Goal: Information Seeking & Learning: Learn about a topic

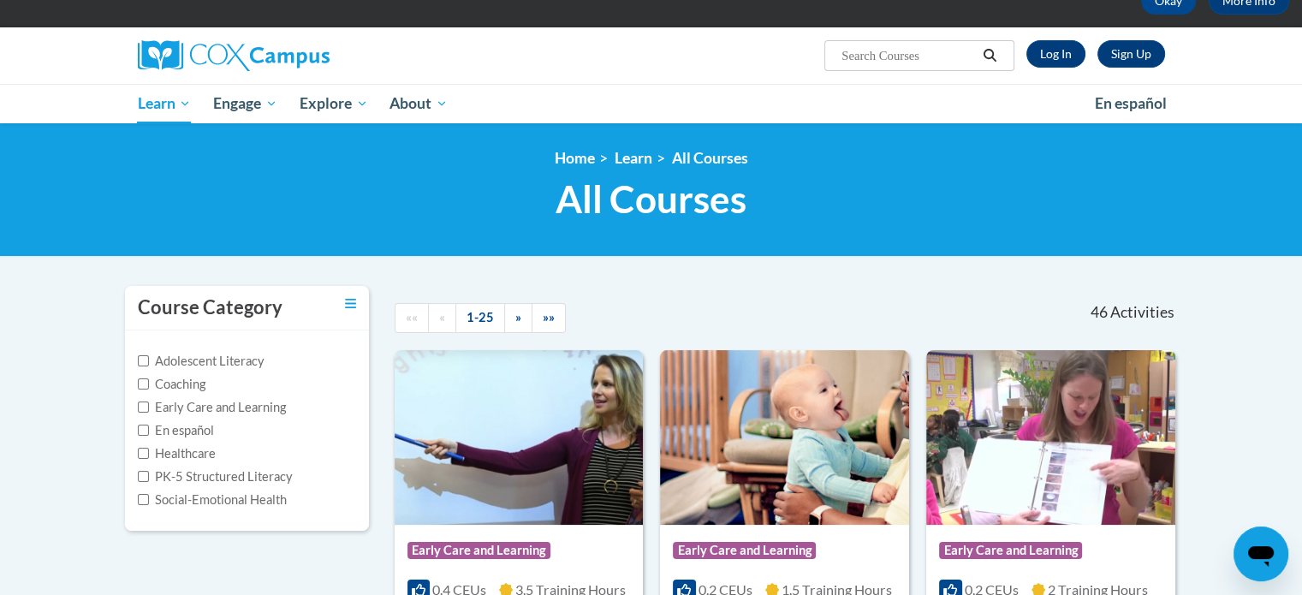
scroll to position [103, 0]
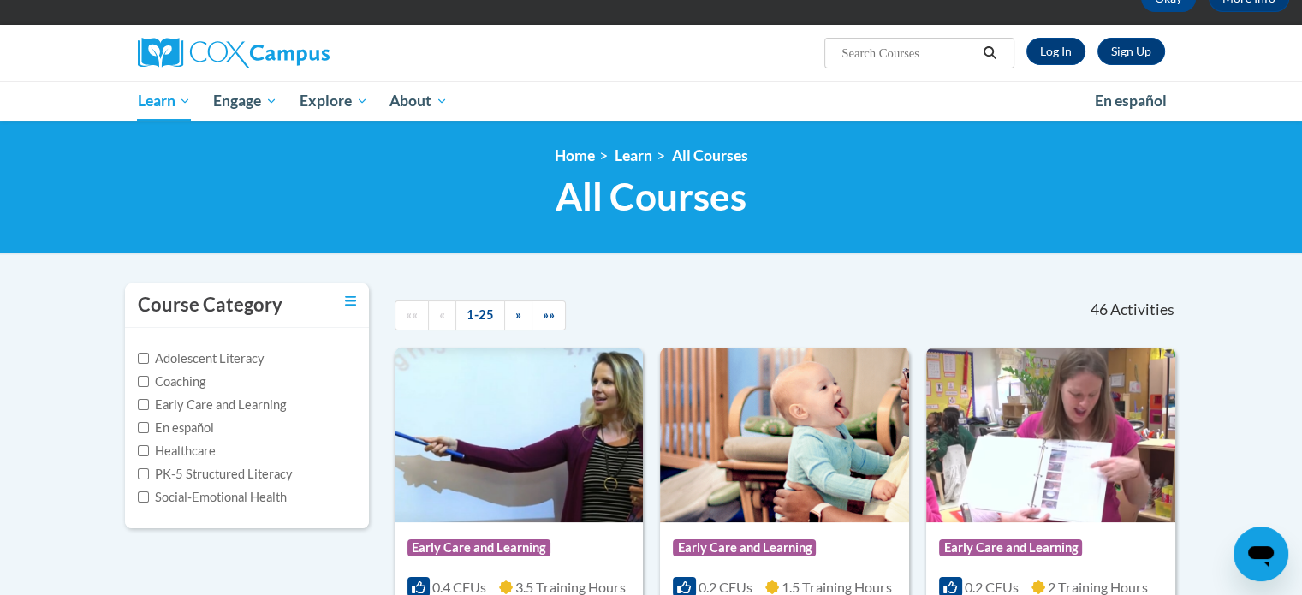
click at [846, 51] on input "Search..." at bounding box center [908, 53] width 137 height 21
type input "rhyme with me"
click at [990, 57] on icon "Search" at bounding box center [989, 52] width 15 height 13
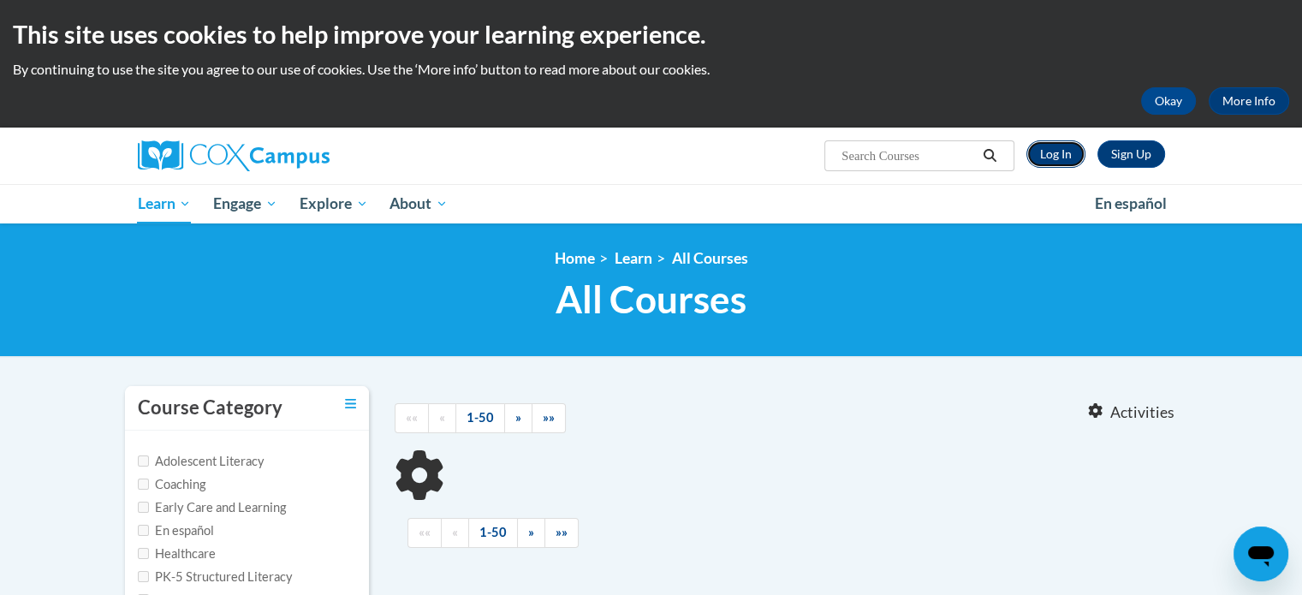
click at [1057, 153] on link "Log In" at bounding box center [1056, 153] width 59 height 27
type input "rhyme with me"
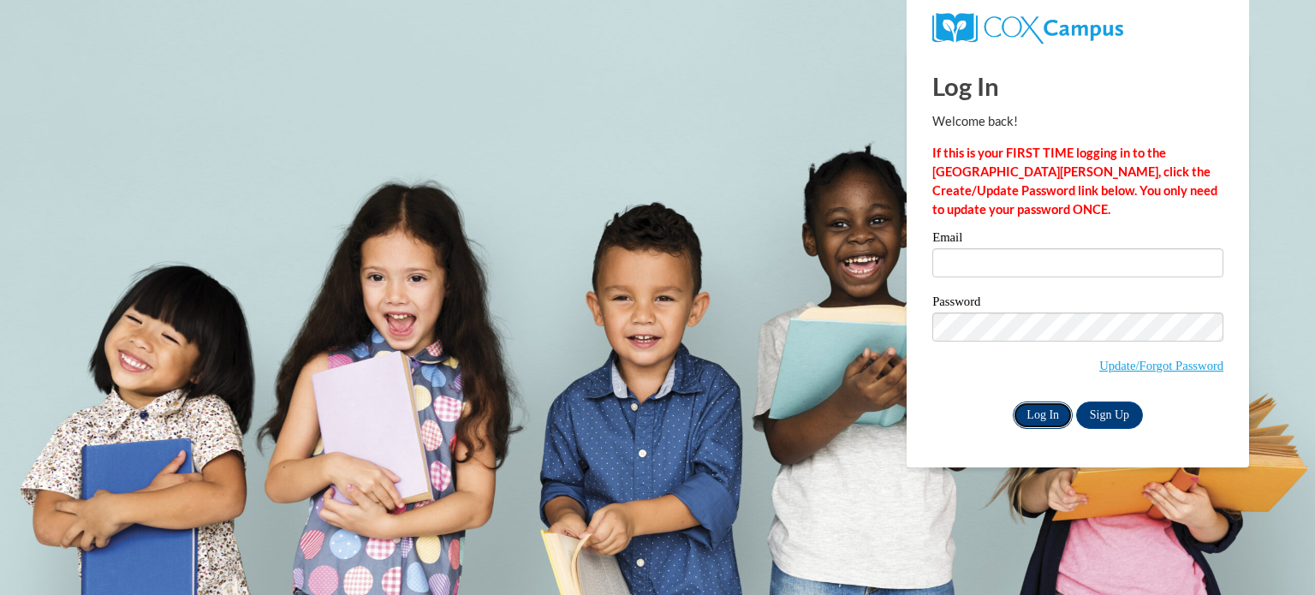
click at [1019, 424] on input "Log In" at bounding box center [1043, 415] width 60 height 27
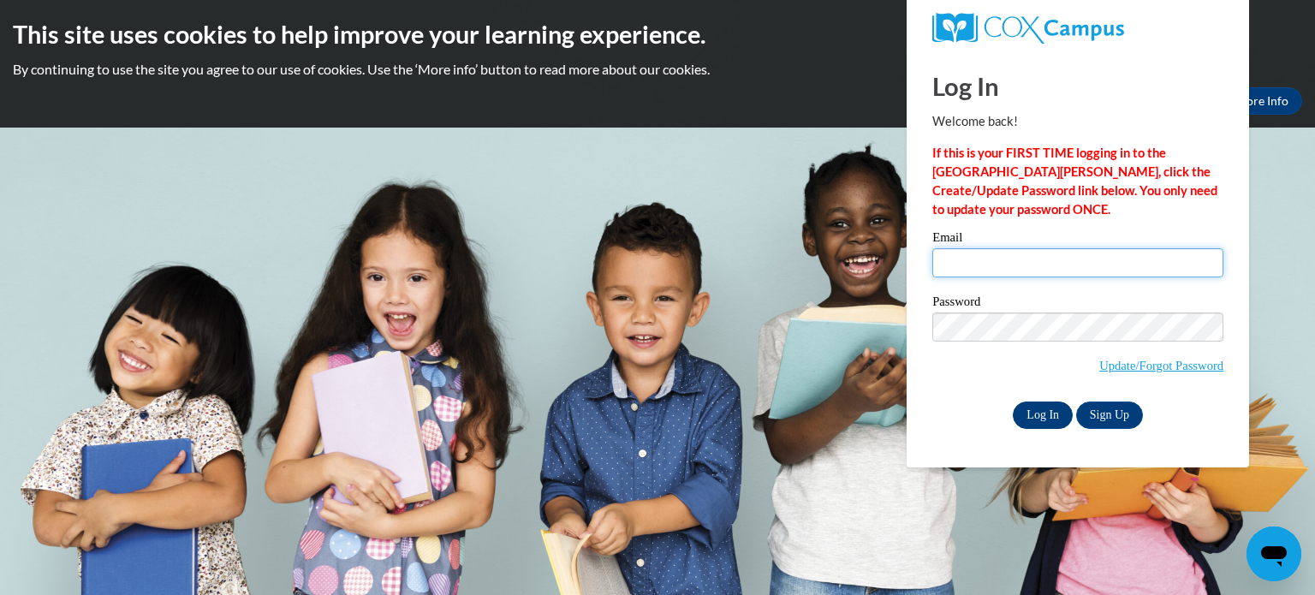
type input "bonniemay091965@gmail.com"
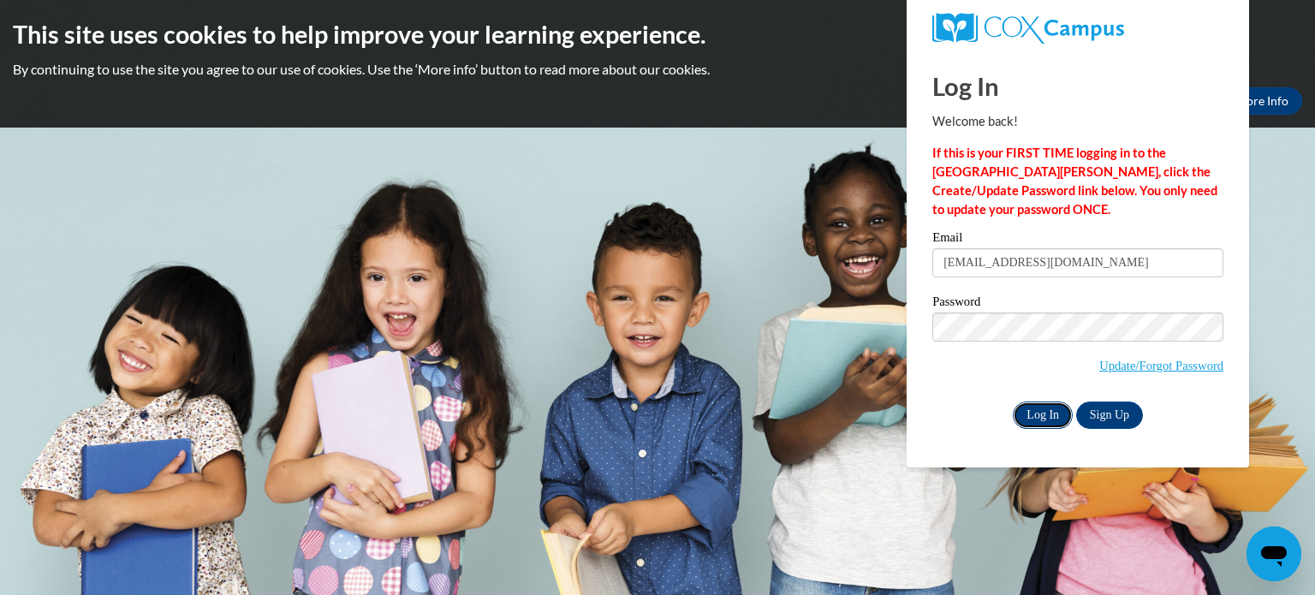
click at [1027, 412] on input "Log In" at bounding box center [1043, 415] width 60 height 27
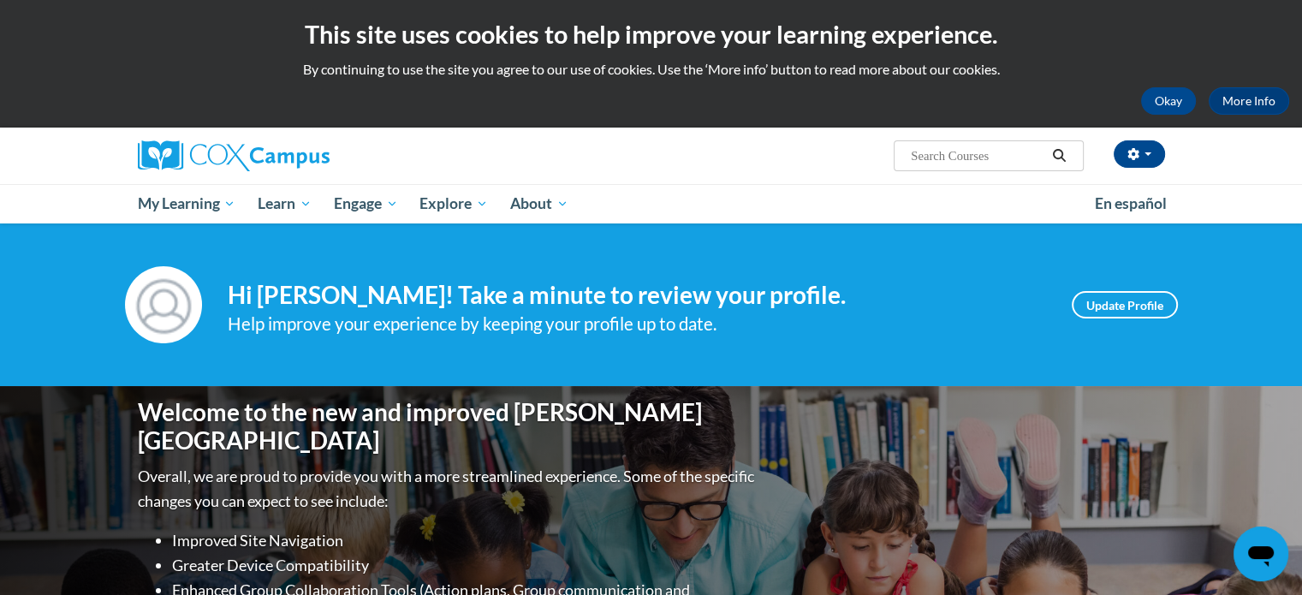
click at [911, 152] on input "Search..." at bounding box center [977, 156] width 137 height 21
type input "Rhyme with Me"
click at [1061, 155] on icon "Search" at bounding box center [1058, 155] width 15 height 13
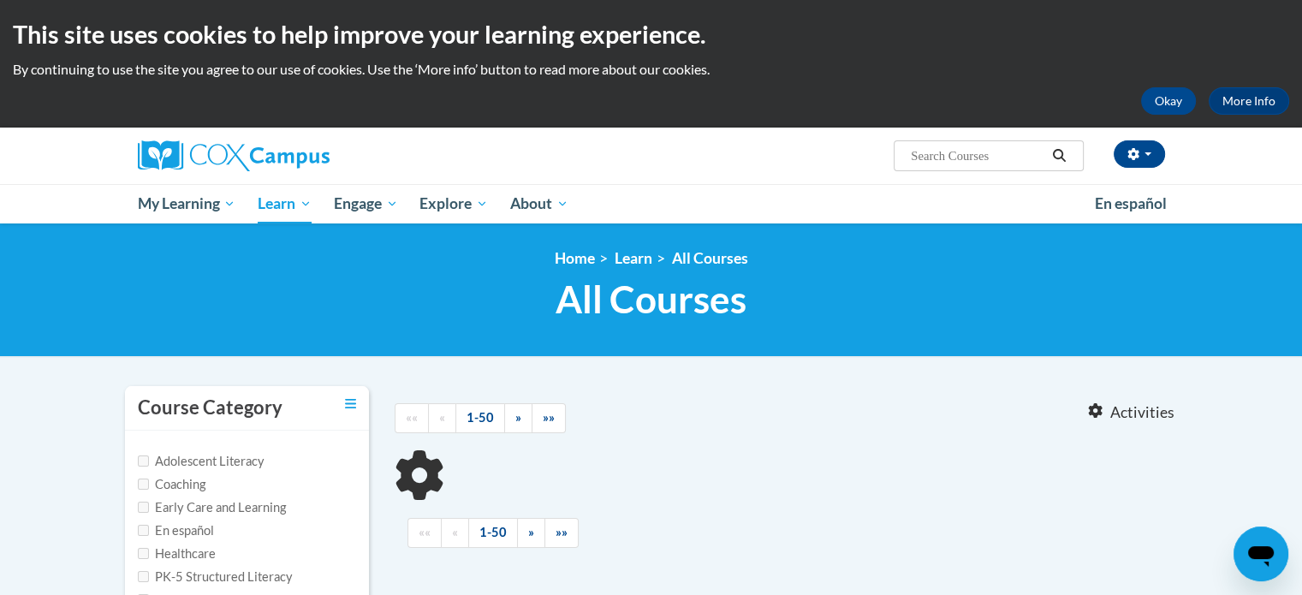
type input "Rhyme with Me"
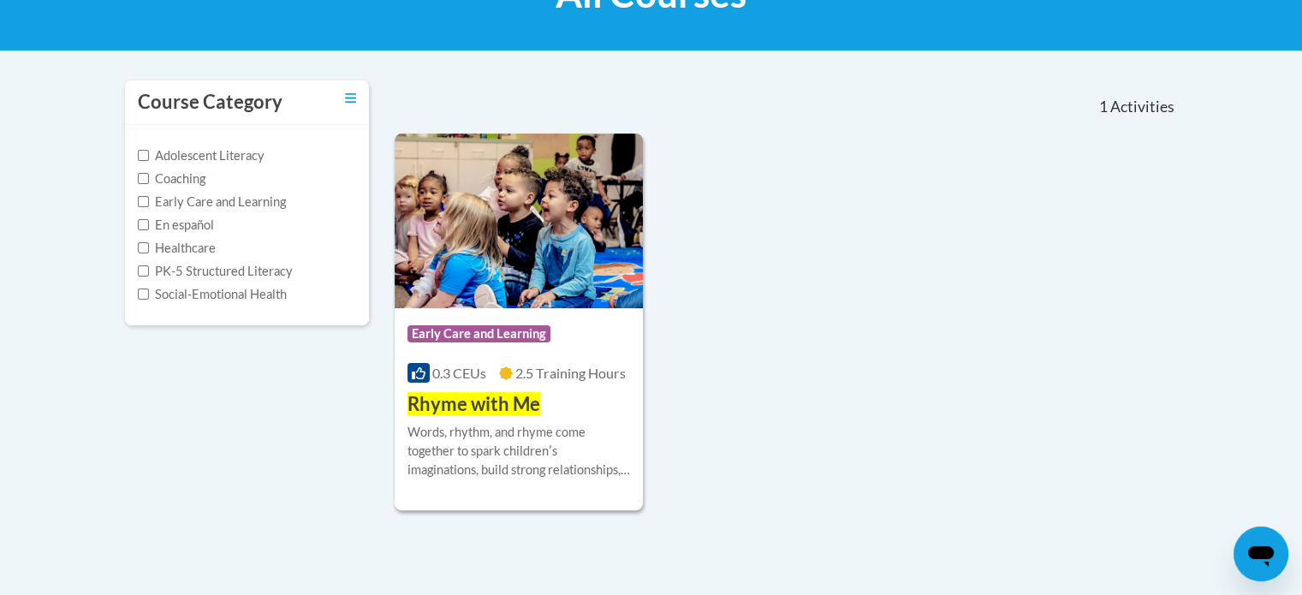
scroll to position [308, 0]
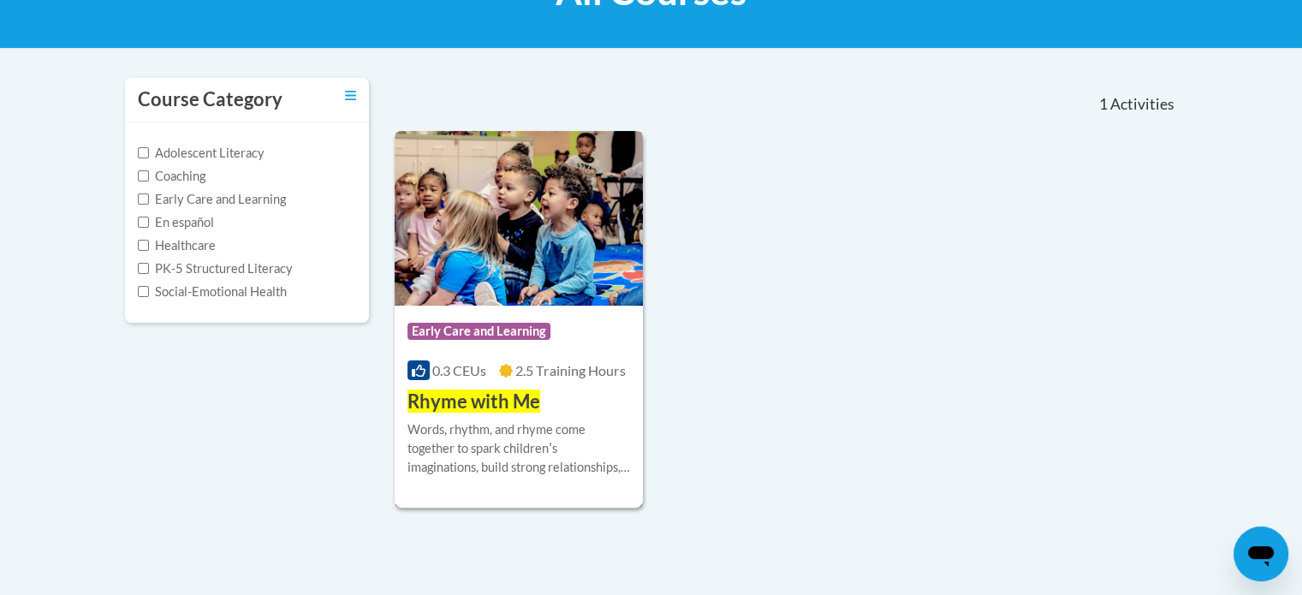
click at [519, 390] on span "Rhyme with Me" at bounding box center [474, 401] width 133 height 23
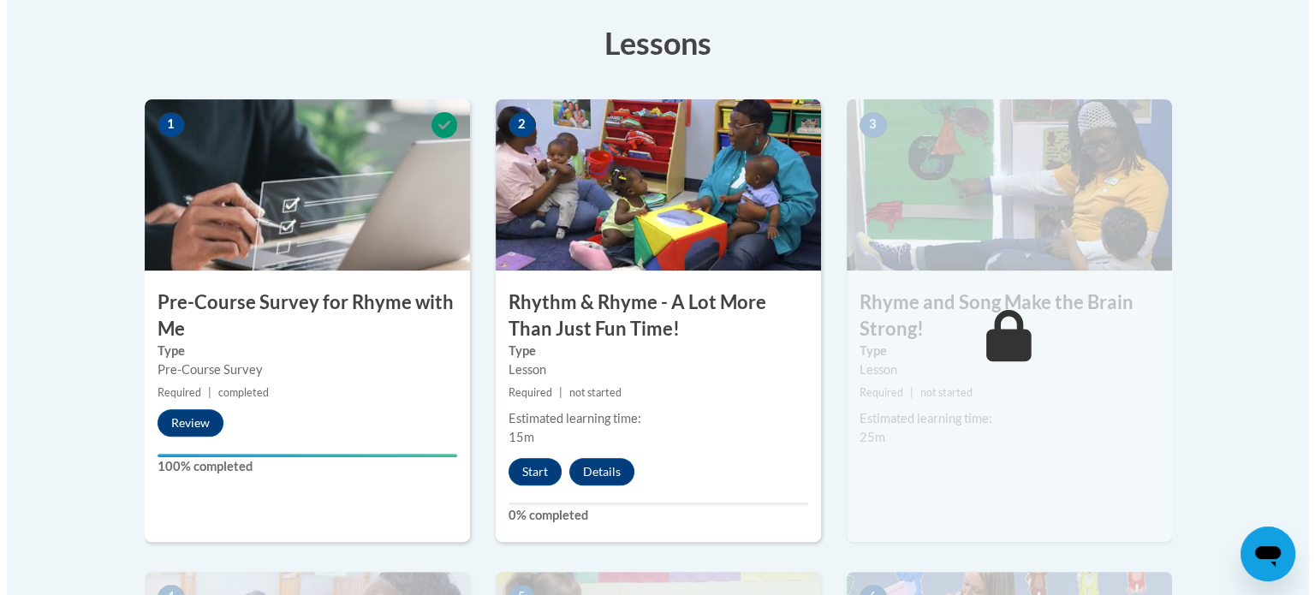
scroll to position [479, 0]
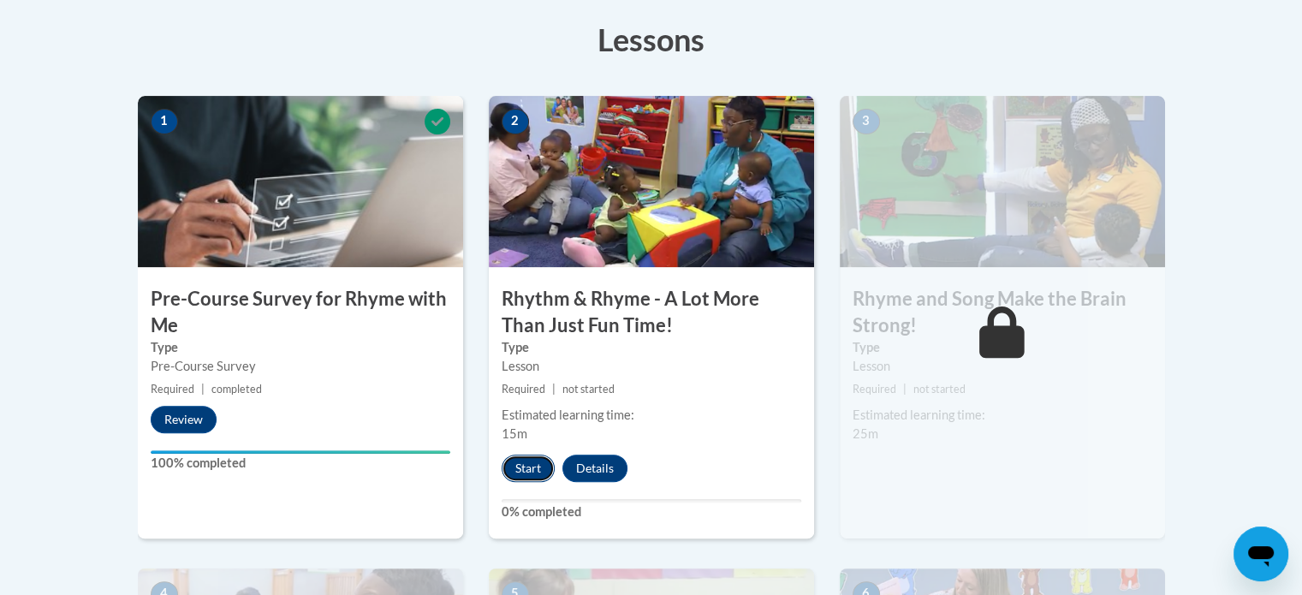
click at [522, 461] on button "Start" at bounding box center [528, 468] width 53 height 27
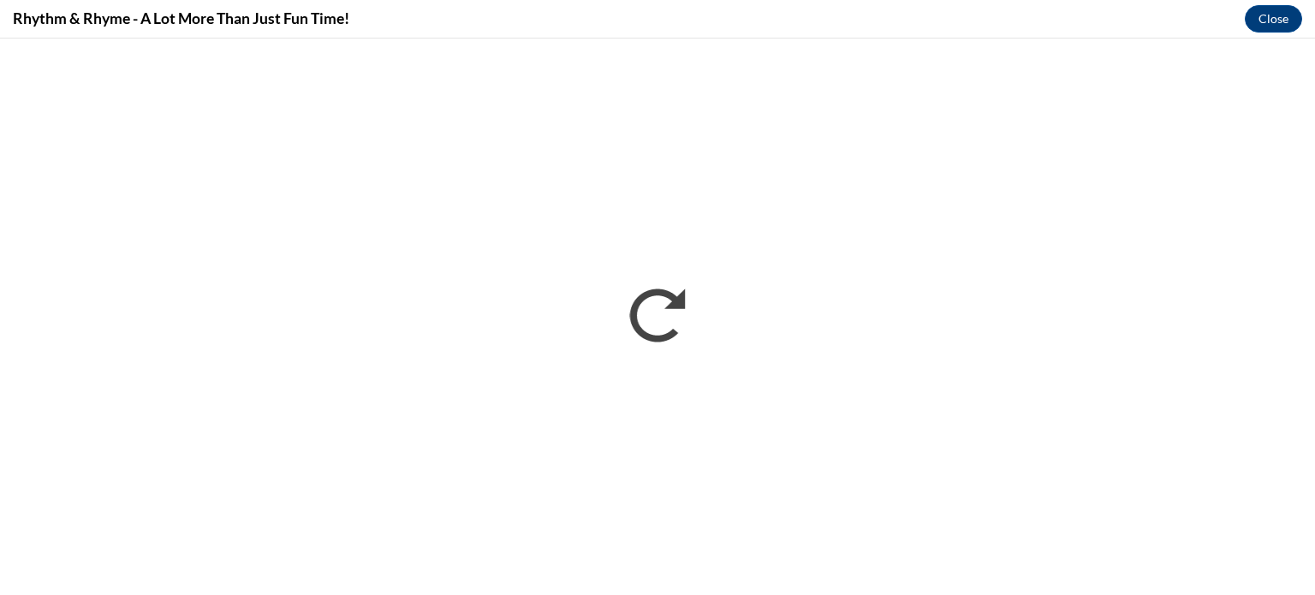
scroll to position [0, 0]
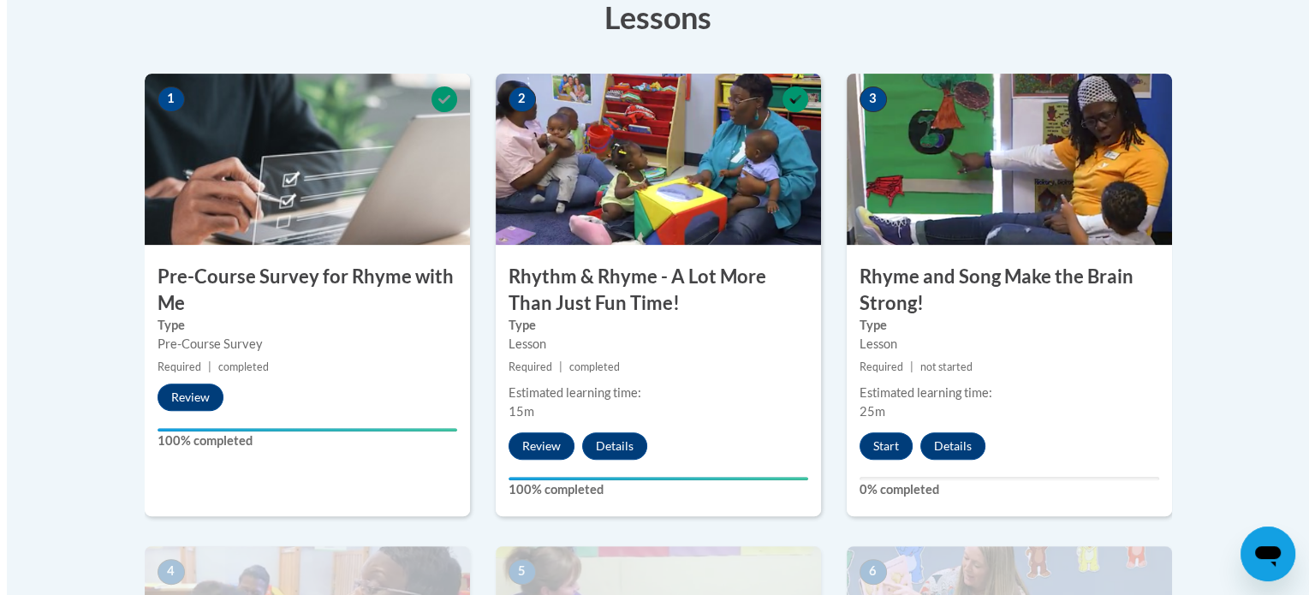
scroll to position [524, 0]
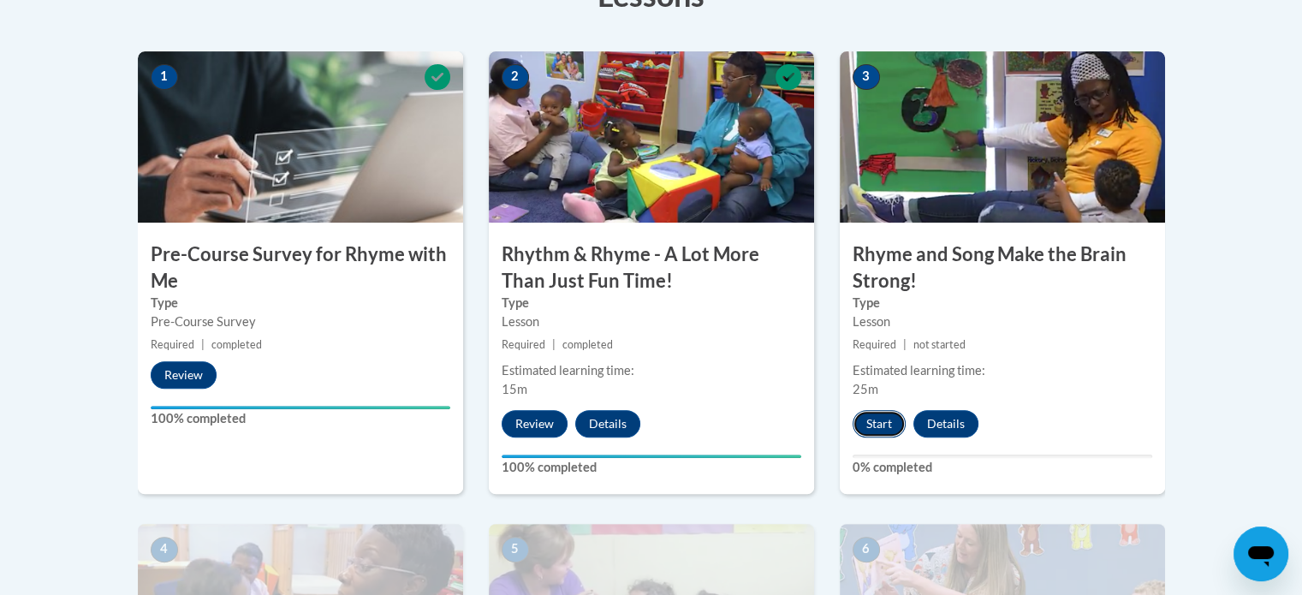
click at [878, 414] on button "Start" at bounding box center [879, 423] width 53 height 27
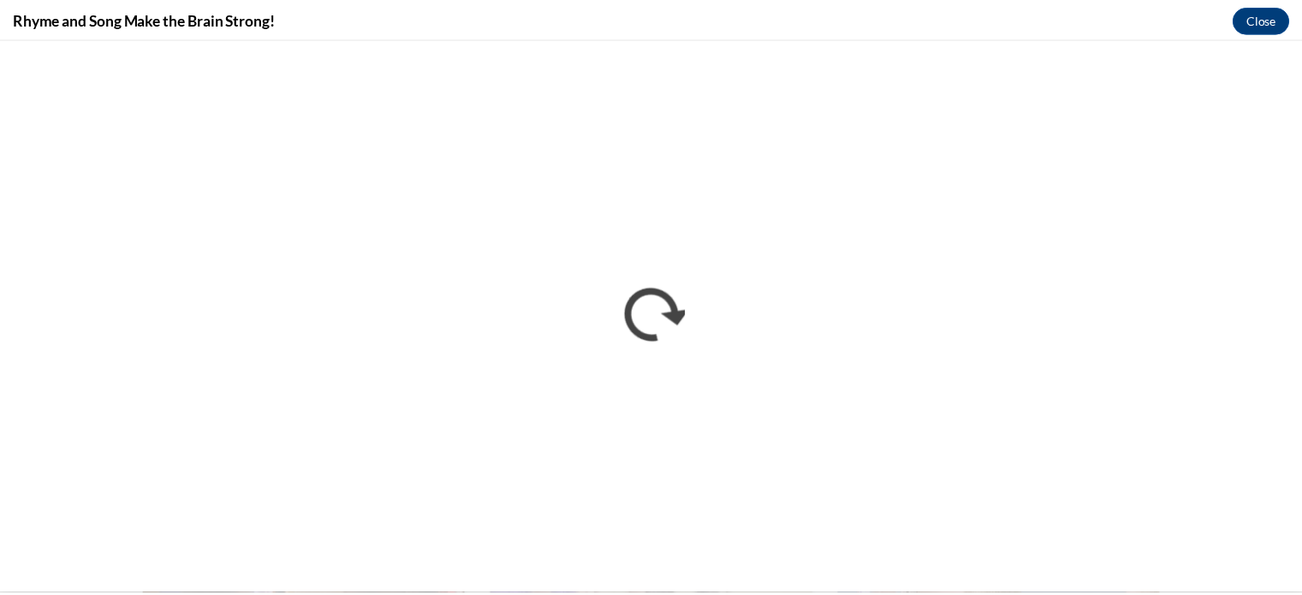
scroll to position [0, 0]
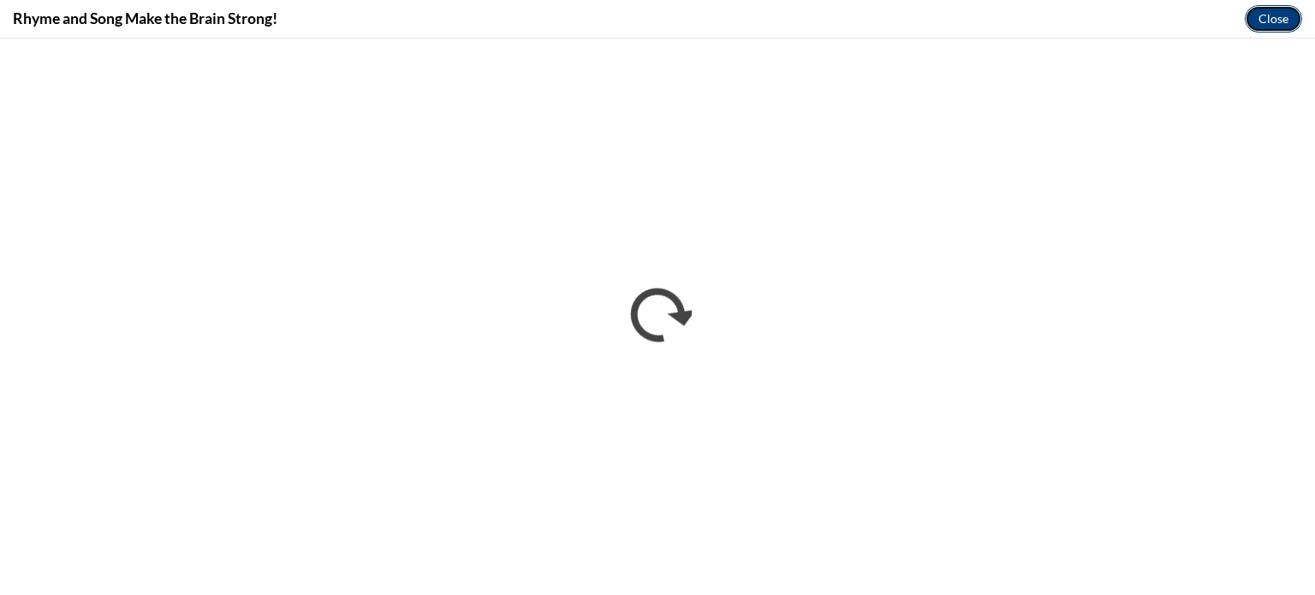
click at [1271, 17] on button "Close" at bounding box center [1273, 18] width 57 height 27
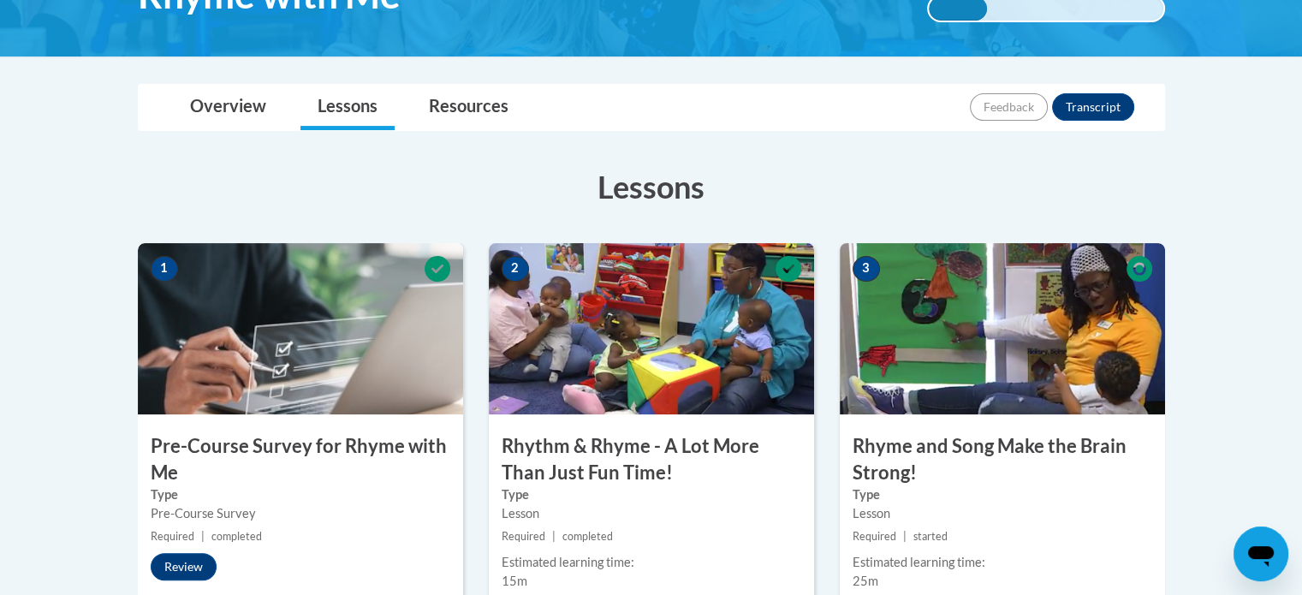
scroll to position [319, 0]
